Goal: Find specific page/section: Find specific page/section

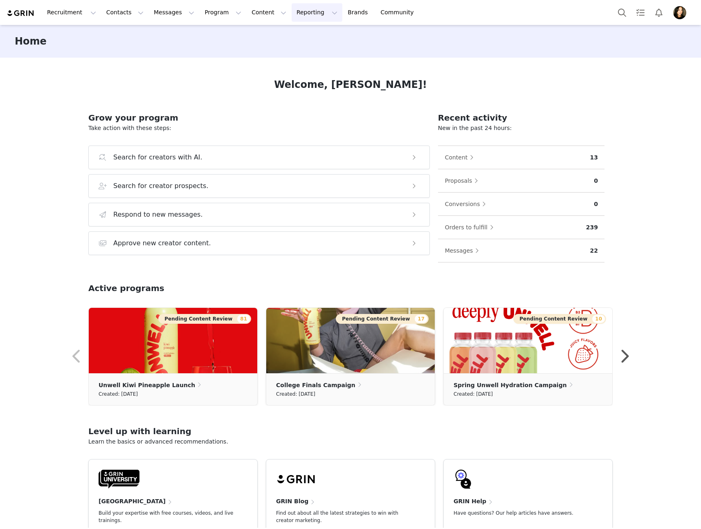
click at [292, 13] on button "Reporting Reporting" at bounding box center [316, 12] width 51 height 18
click at [297, 13] on button "Reporting Reporting" at bounding box center [316, 12] width 51 height 18
click at [296, 36] on p "Dashboard" at bounding box center [293, 36] width 31 height 9
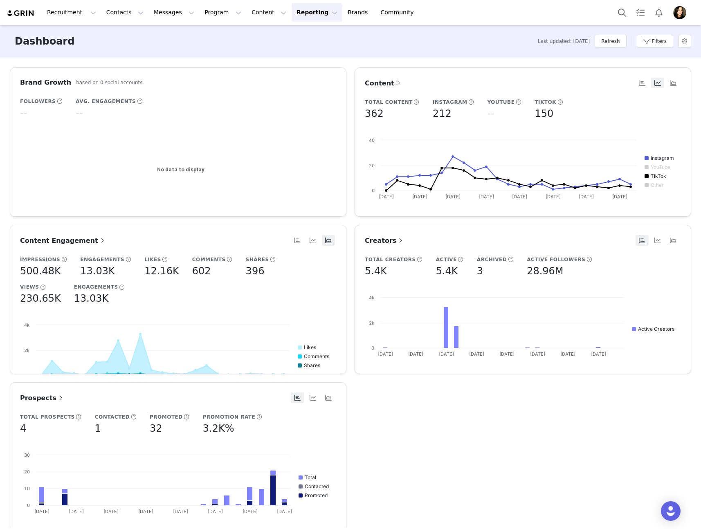
click at [291, 14] on button "Reporting Reporting" at bounding box center [316, 12] width 51 height 18
click at [287, 50] on p "Report Builder" at bounding box center [298, 51] width 41 height 9
